Goal: Check status: Check status

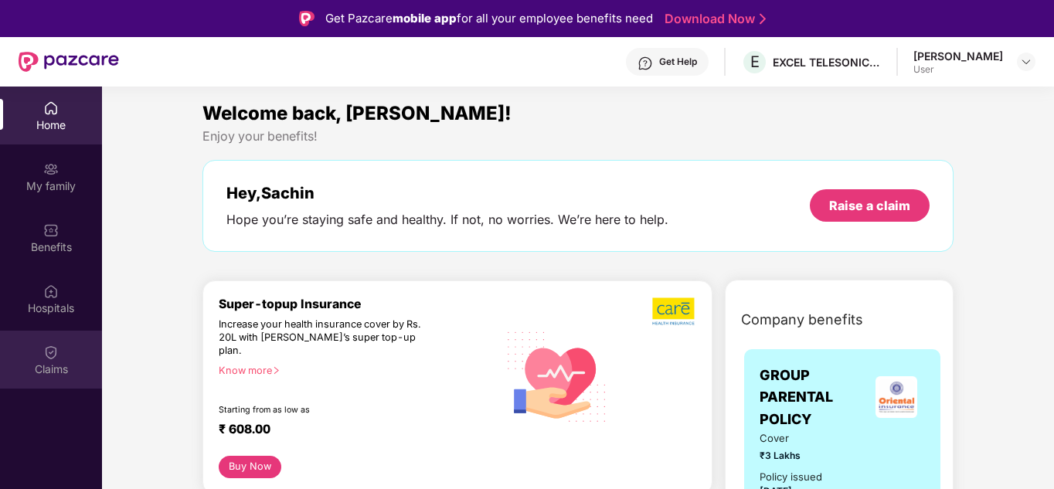
click at [30, 357] on div "Claims" at bounding box center [51, 360] width 102 height 58
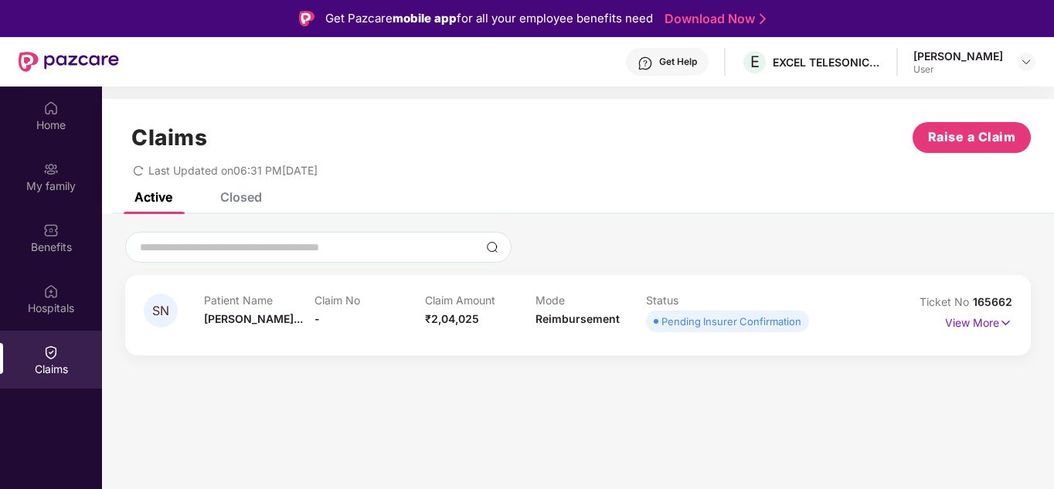
click at [238, 196] on div "Closed" at bounding box center [241, 196] width 42 height 15
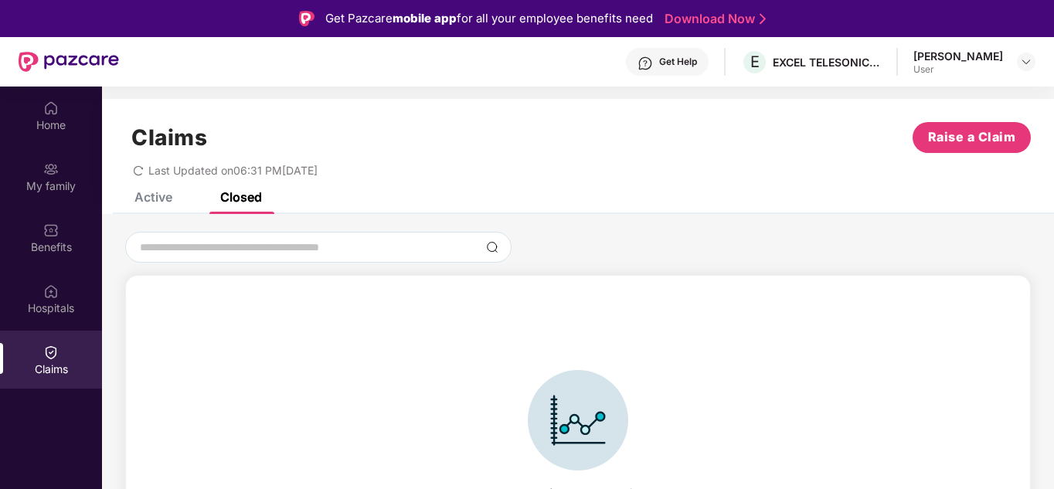
click at [149, 206] on div "Active" at bounding box center [141, 197] width 61 height 34
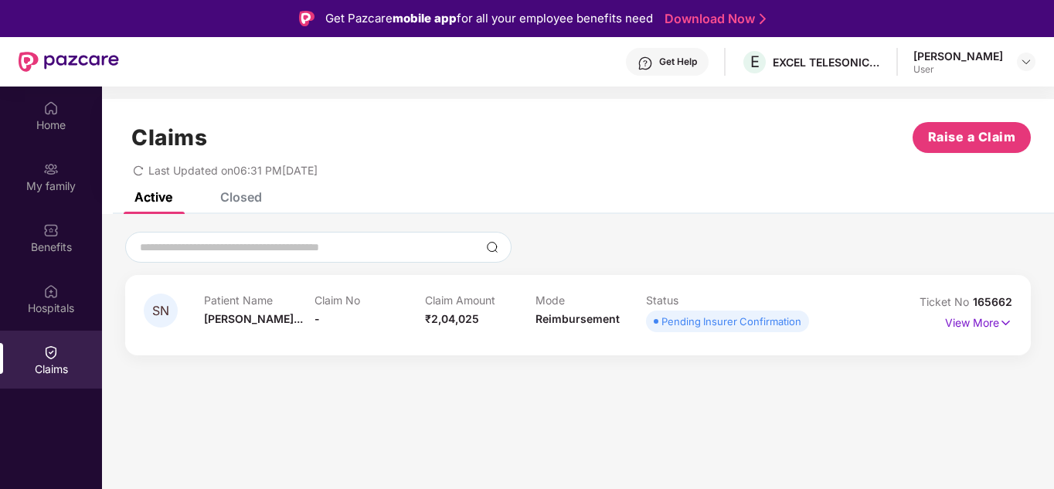
click at [586, 322] on span "Reimbursement" at bounding box center [578, 318] width 84 height 13
click at [43, 113] on div "Home" at bounding box center [51, 116] width 102 height 58
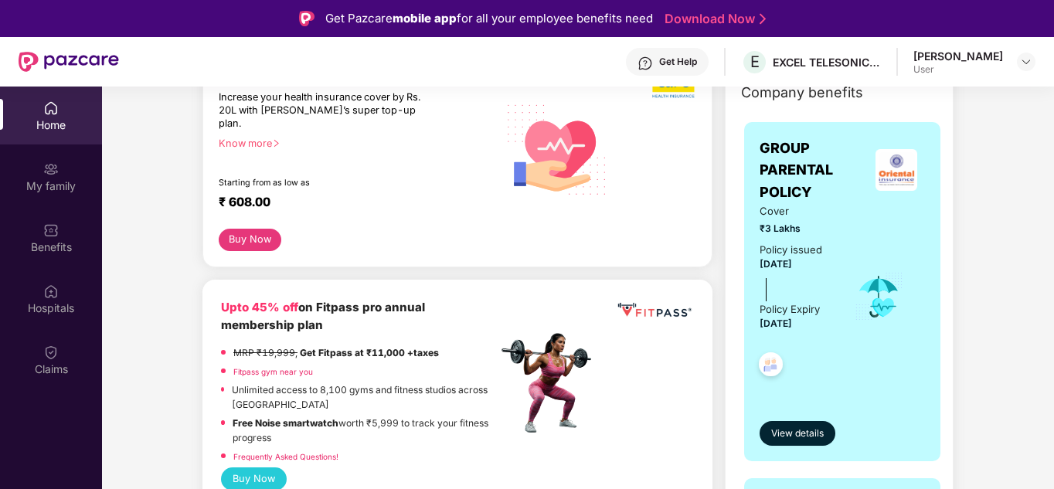
scroll to position [309, 0]
